Goal: Information Seeking & Learning: Check status

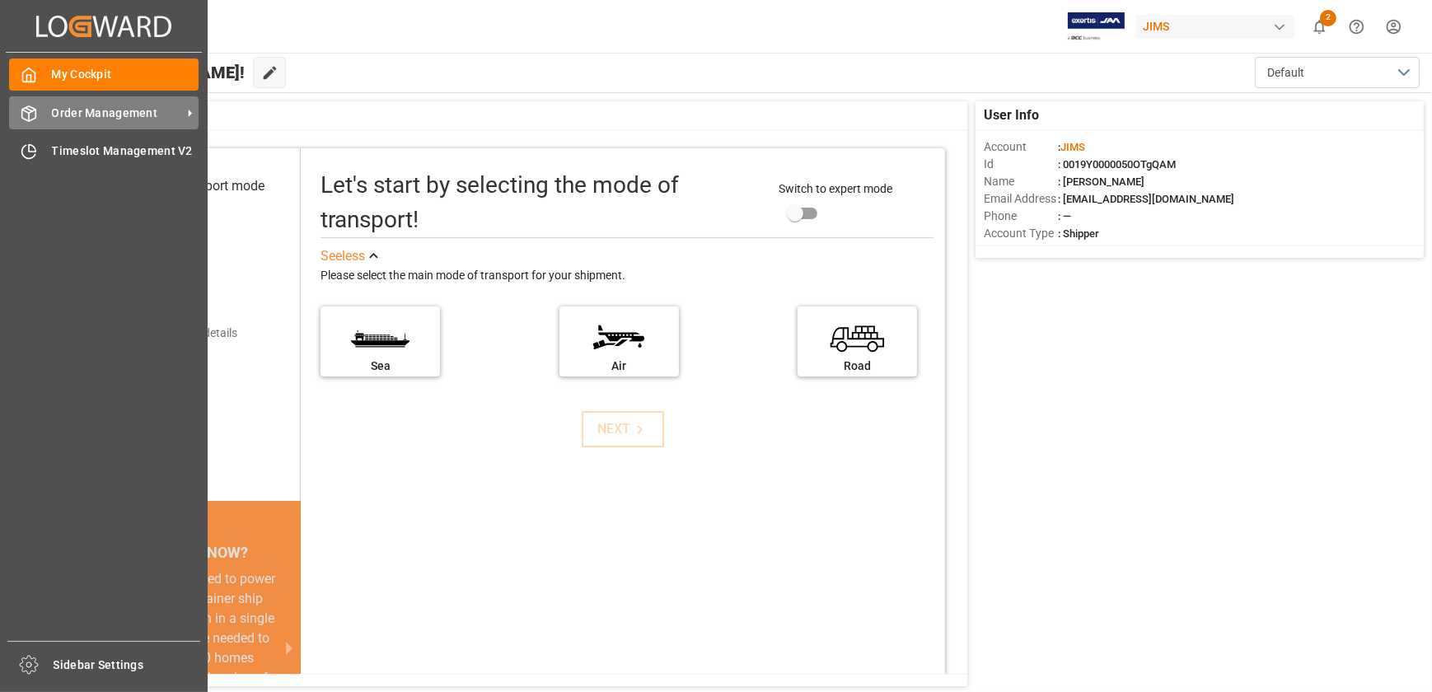
click at [58, 113] on span "Order Management" at bounding box center [117, 113] width 130 height 17
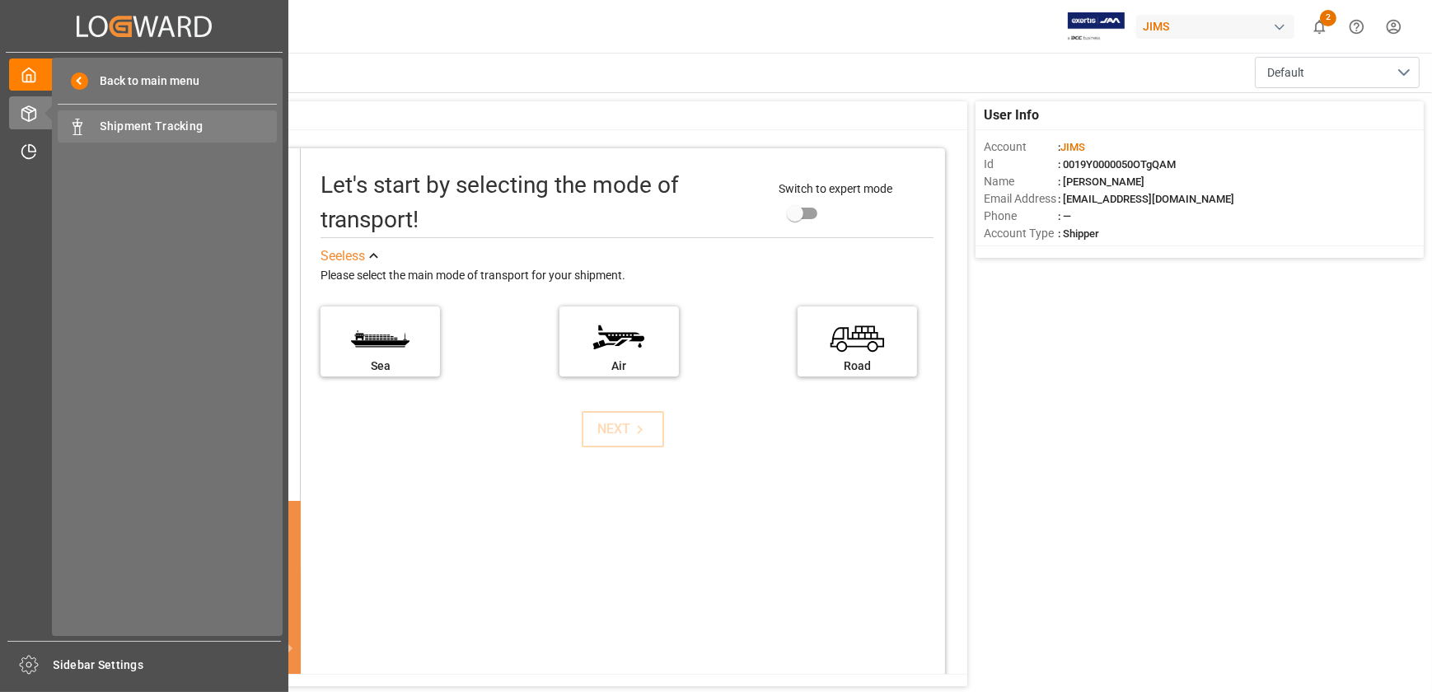
click at [116, 130] on span "Shipment Tracking" at bounding box center [189, 126] width 177 height 17
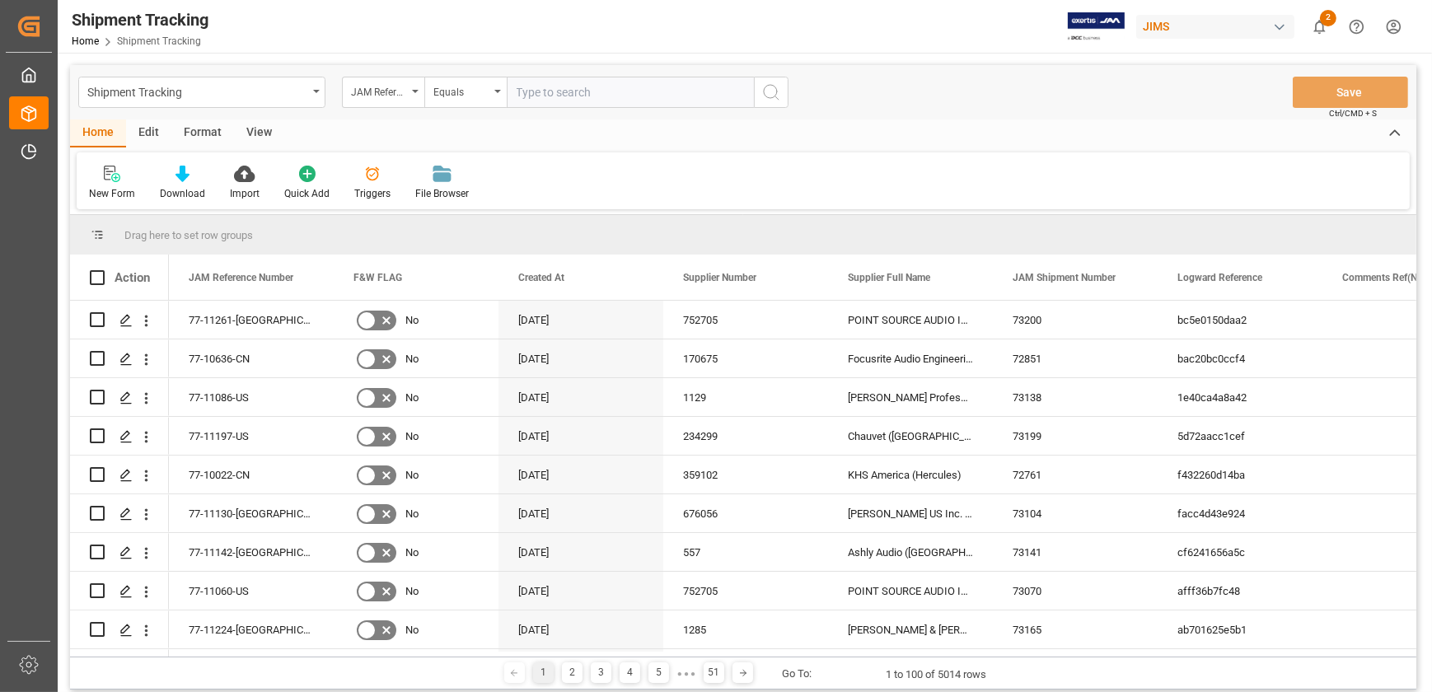
click at [547, 85] on input "text" at bounding box center [630, 92] width 247 height 31
type input "77-11145-US"
click at [767, 90] on icon "search button" at bounding box center [771, 92] width 20 height 20
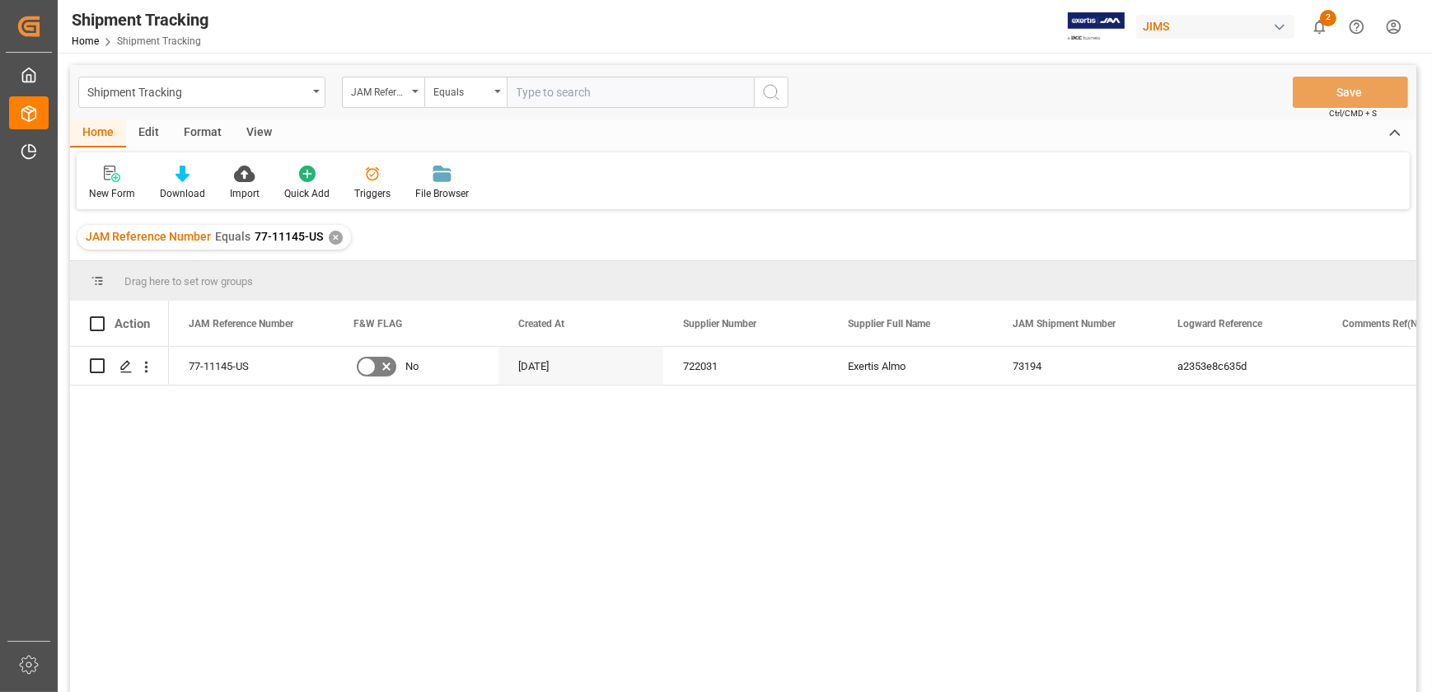
click at [247, 125] on div "View" at bounding box center [259, 133] width 50 height 28
click at [104, 176] on icon at bounding box center [105, 174] width 16 height 16
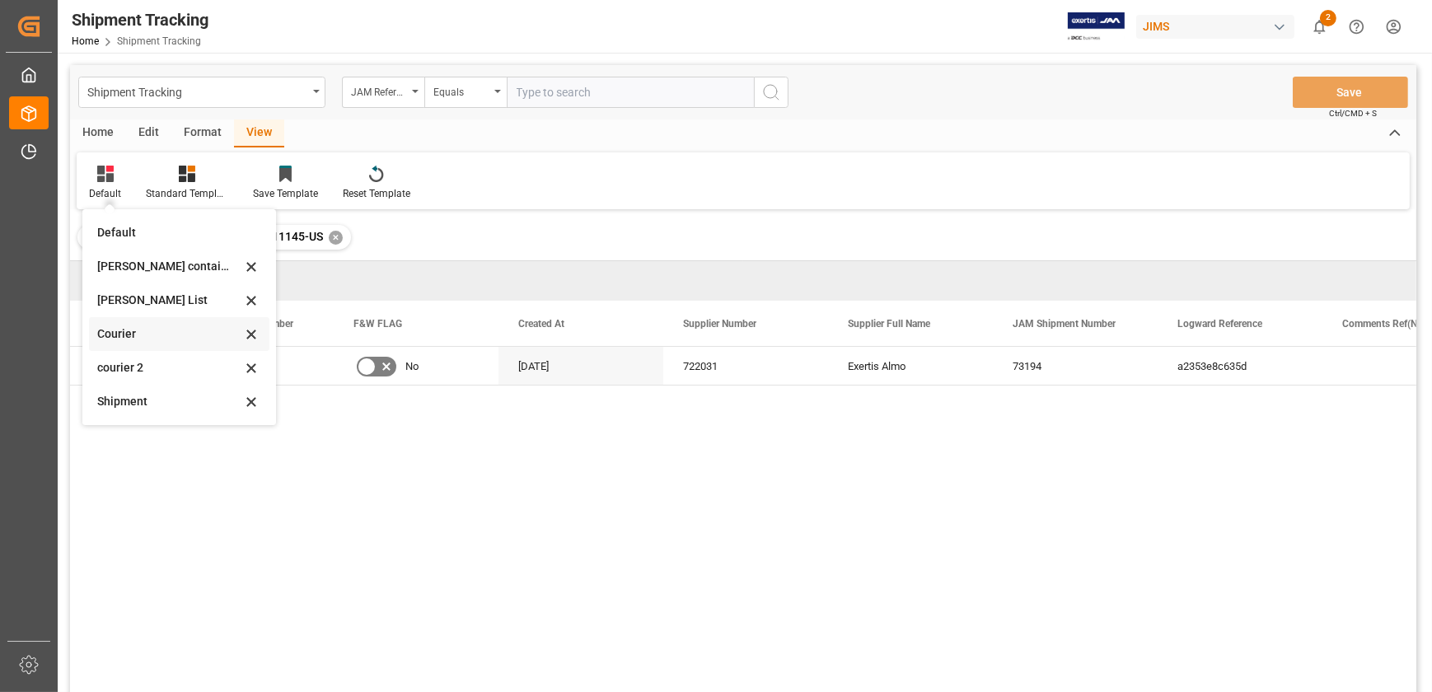
click at [138, 334] on div "Courier" at bounding box center [169, 333] width 144 height 17
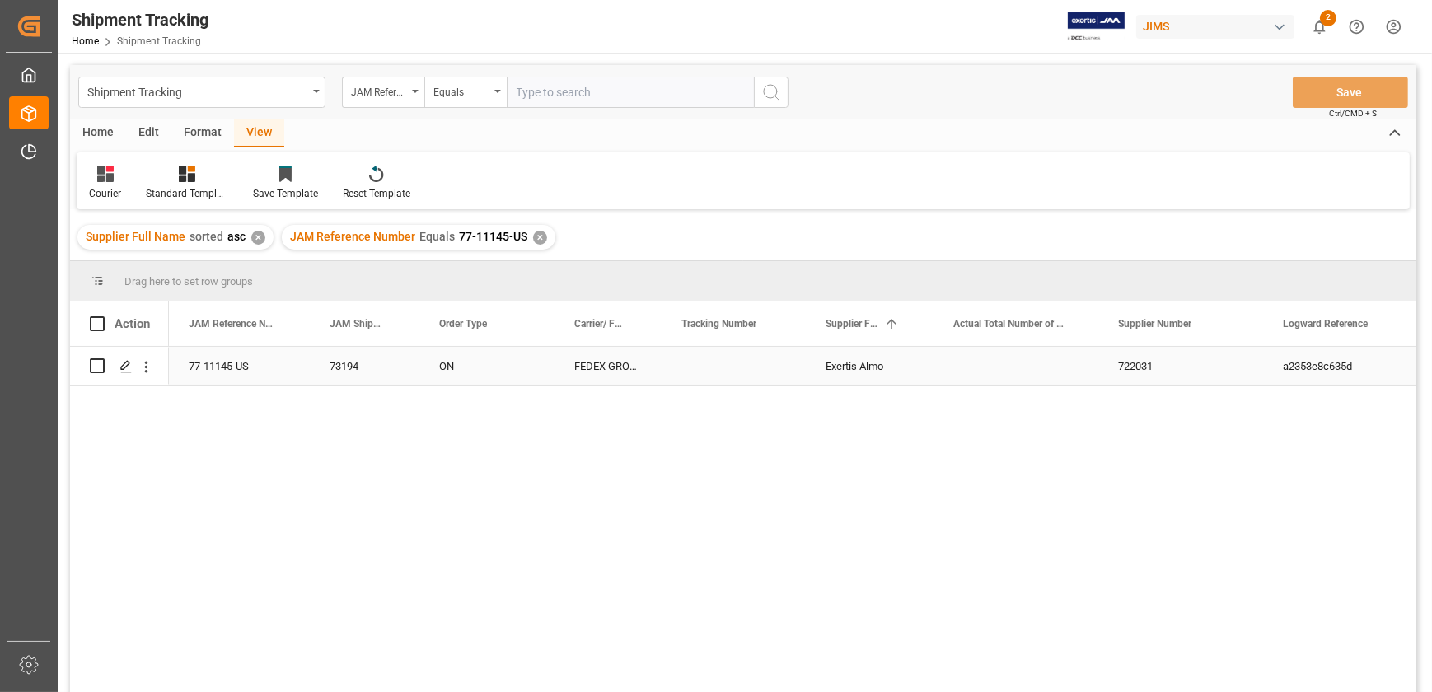
click at [610, 368] on div "FEDEX GROUND" at bounding box center [607, 366] width 107 height 38
